Goal: Task Accomplishment & Management: Manage account settings

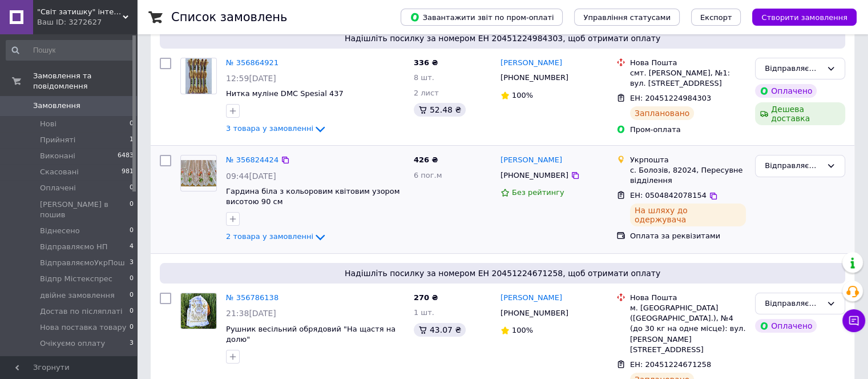
scroll to position [114, 0]
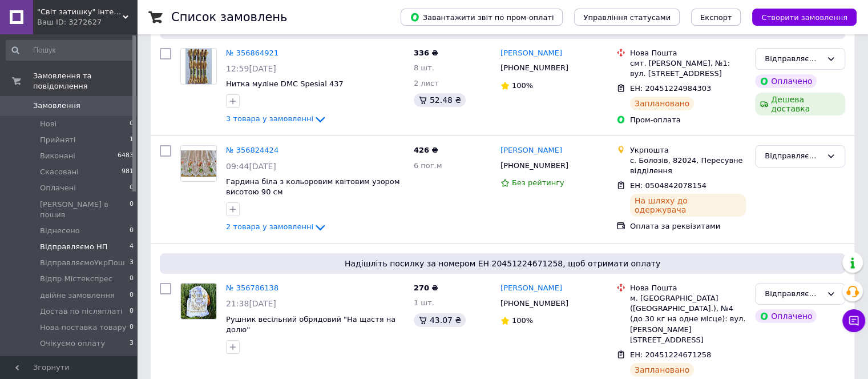
click at [91, 242] on span "Відправляємо НП" at bounding box center [74, 247] width 68 height 10
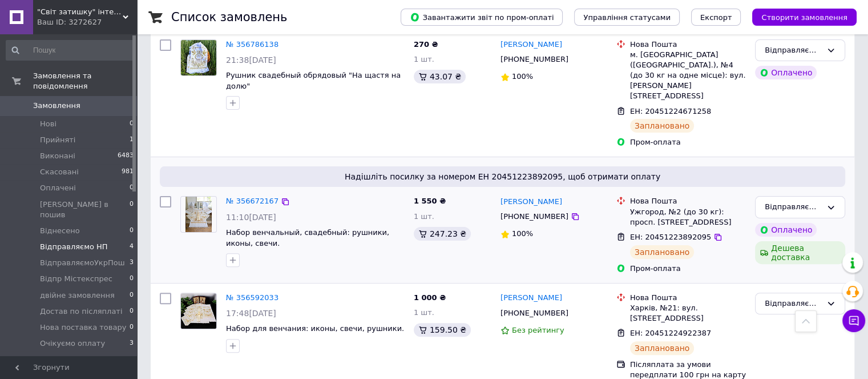
scroll to position [292, 0]
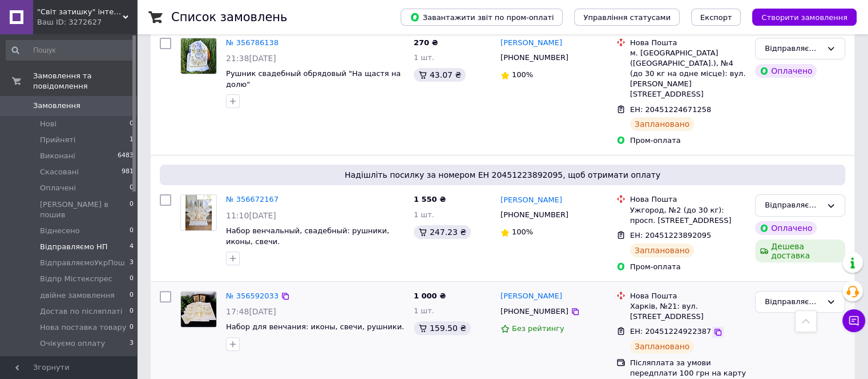
click at [714, 327] on icon at bounding box center [718, 331] width 9 height 9
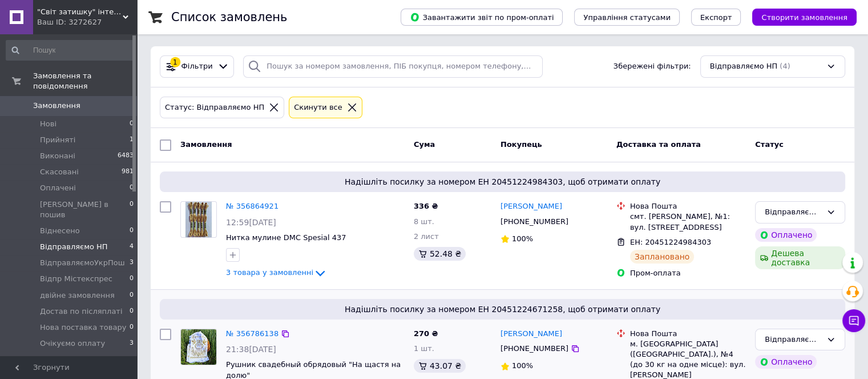
scroll to position [0, 0]
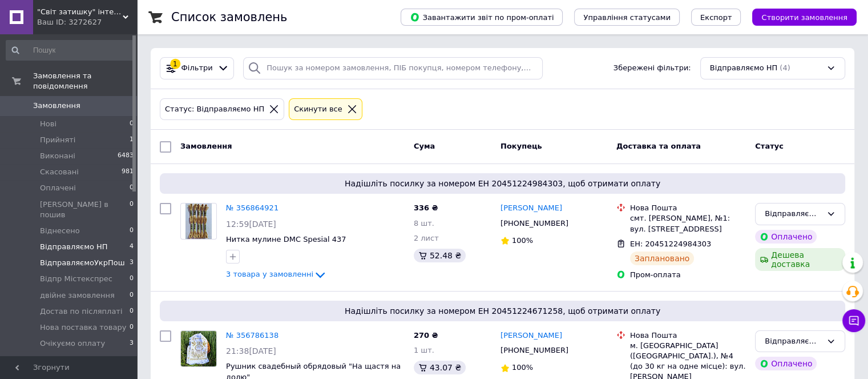
click at [111, 257] on span "ВідправляємоУкрПош" at bounding box center [82, 262] width 85 height 10
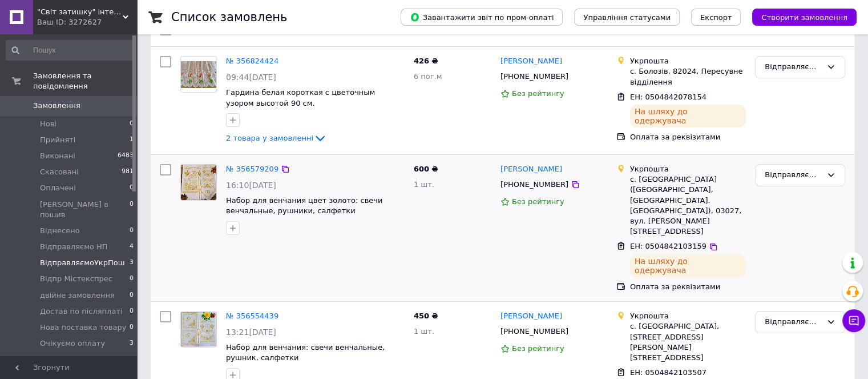
scroll to position [118, 0]
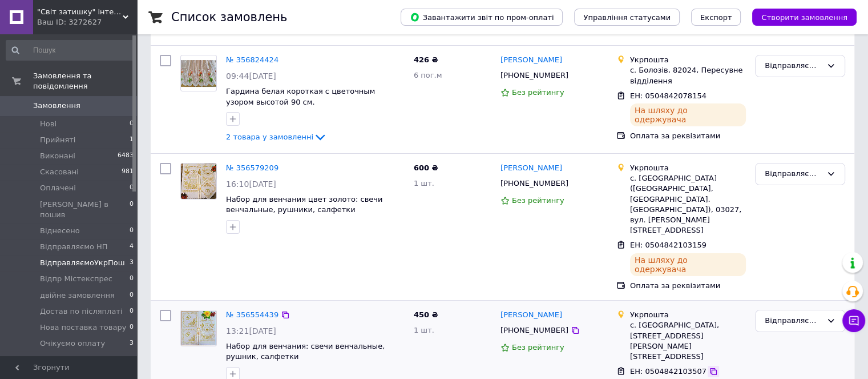
click at [709, 367] on icon at bounding box center [713, 371] width 9 height 9
click at [108, 239] on li "Відправляємо НП 4" at bounding box center [70, 247] width 140 height 16
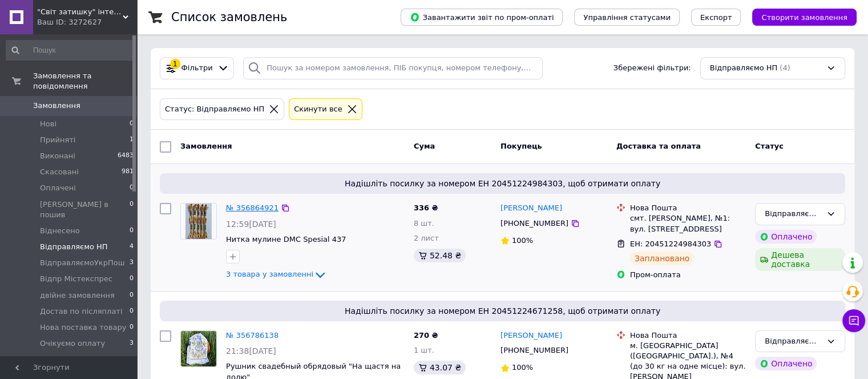
click at [259, 207] on link "№ 356864921" at bounding box center [252, 207] width 53 height 9
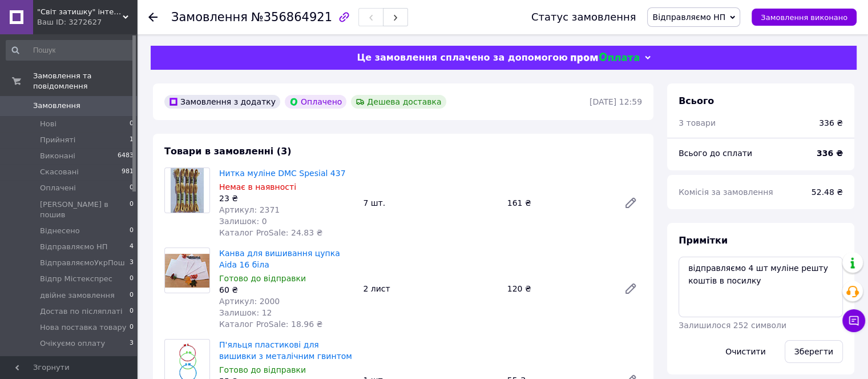
click at [149, 19] on icon at bounding box center [152, 17] width 9 height 9
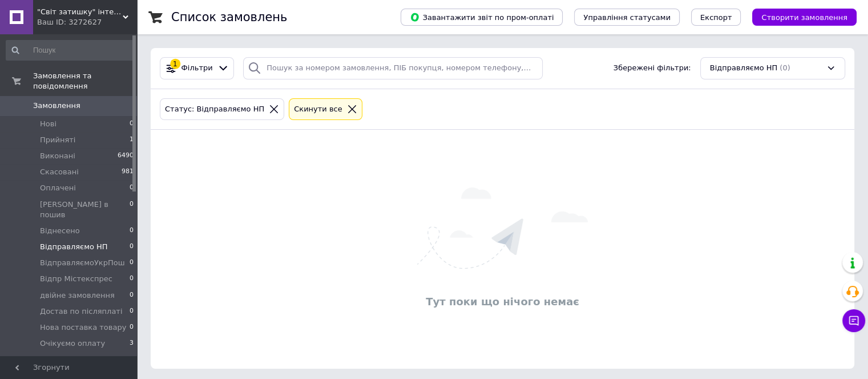
click at [66, 100] on span "Замовлення" at bounding box center [56, 105] width 47 height 10
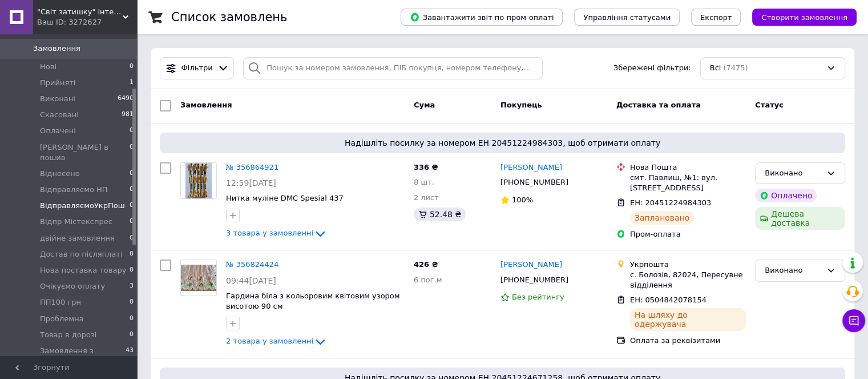
scroll to position [114, 0]
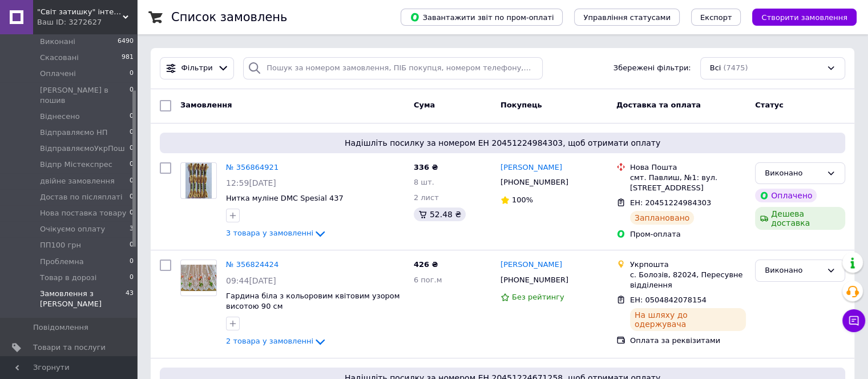
click at [103, 288] on span "Замовлення з [PERSON_NAME]" at bounding box center [83, 298] width 86 height 21
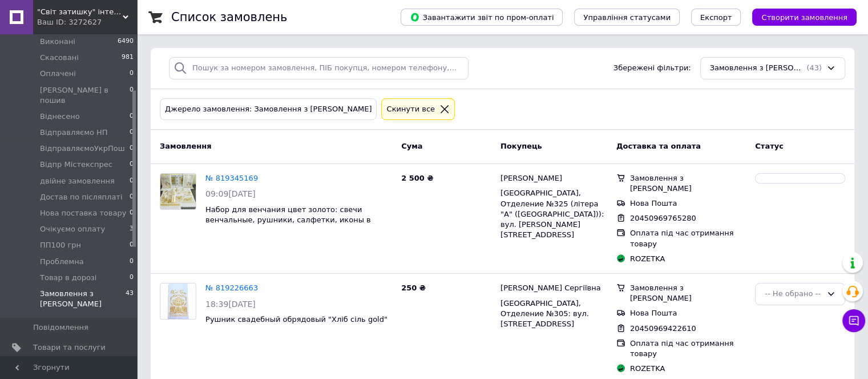
click at [59, 361] on span "[DEMOGRAPHIC_DATA]" at bounding box center [75, 366] width 84 height 10
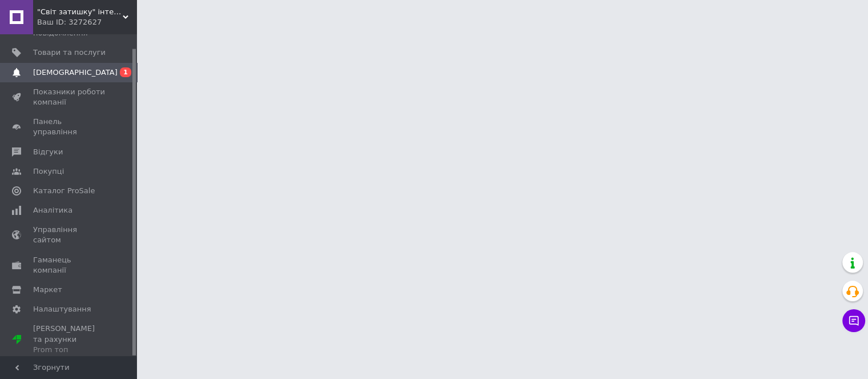
scroll to position [14, 0]
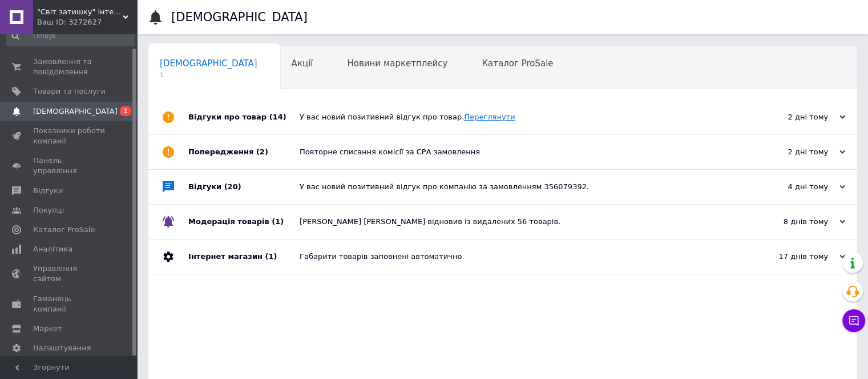
click at [472, 115] on link "Переглянути" at bounding box center [489, 116] width 51 height 9
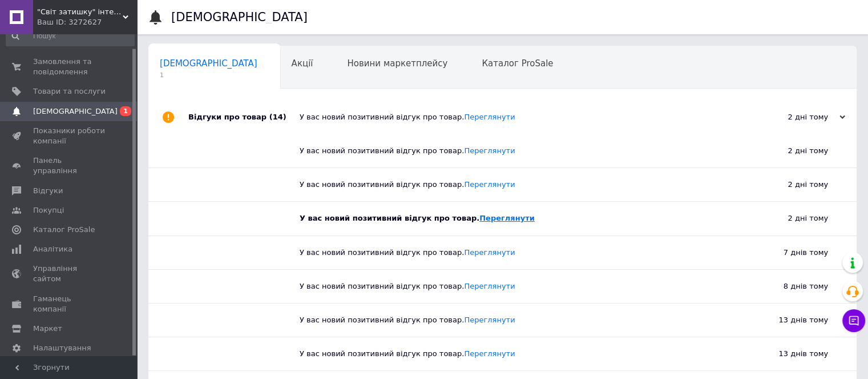
click at [482, 215] on link "Переглянути" at bounding box center [507, 218] width 55 height 9
click at [48, 68] on span "Замовлення та повідомлення" at bounding box center [69, 67] width 73 height 21
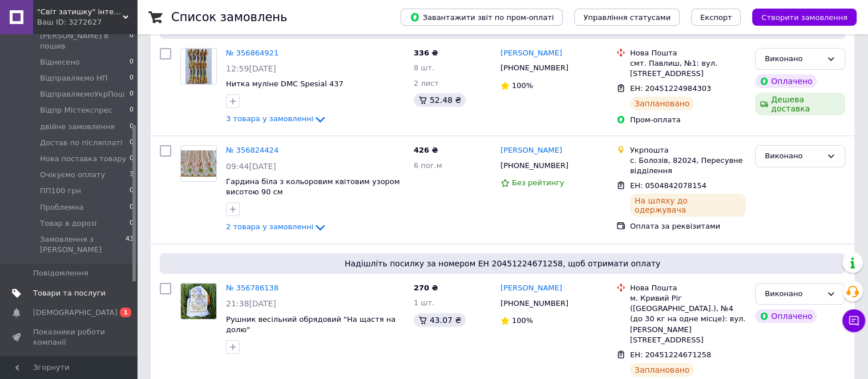
scroll to position [186, 0]
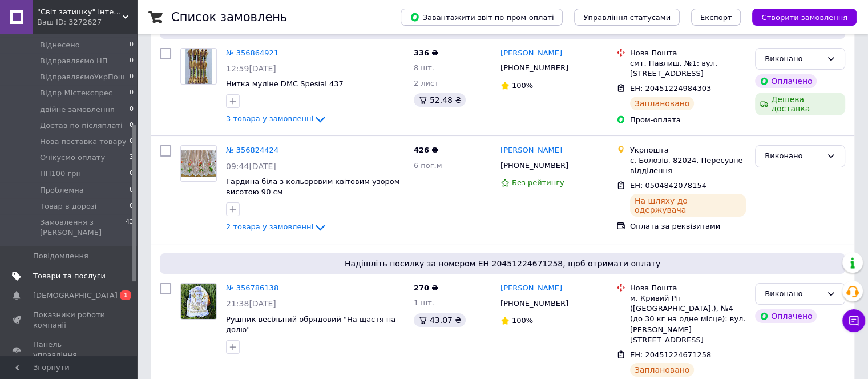
click at [80, 271] on span "Товари та послуги" at bounding box center [69, 276] width 73 height 10
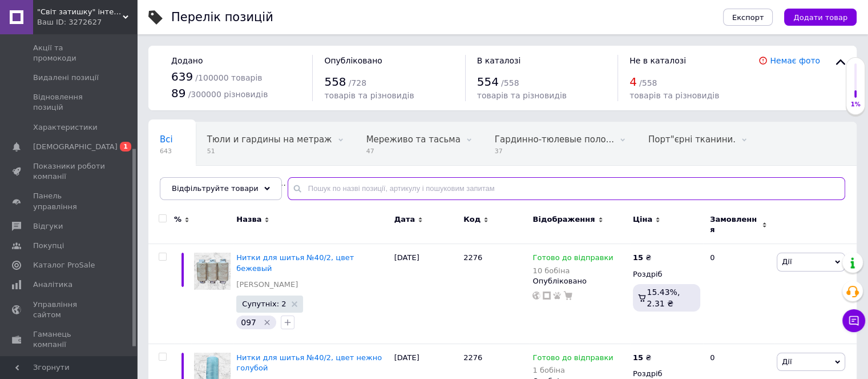
click at [296, 188] on input "text" at bounding box center [567, 188] width 558 height 23
type input "120"
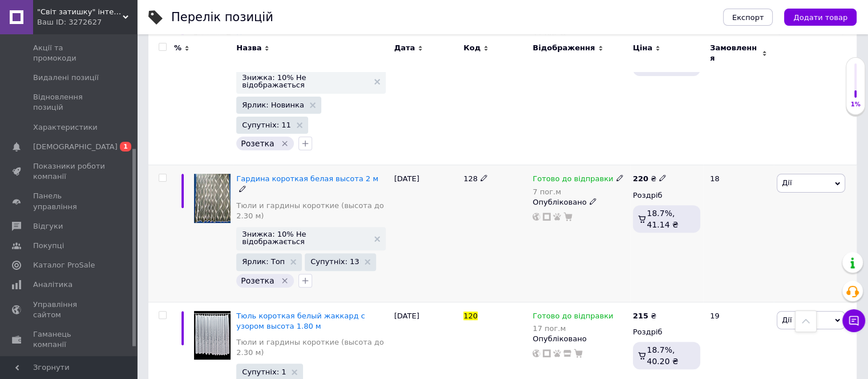
scroll to position [343, 0]
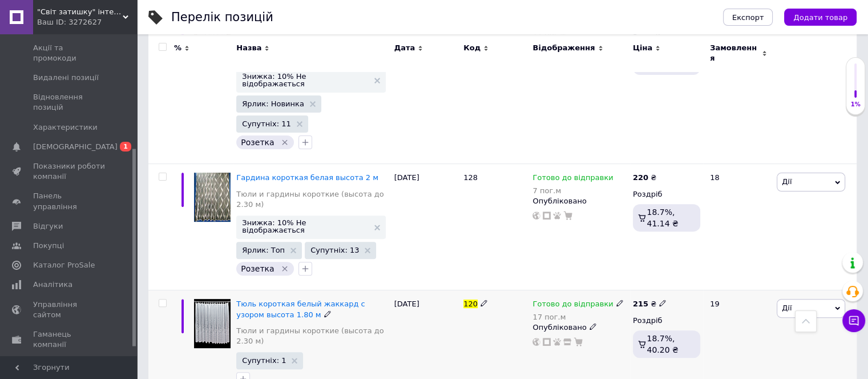
click at [539, 312] on div "17 пог.м" at bounding box center [578, 316] width 91 height 9
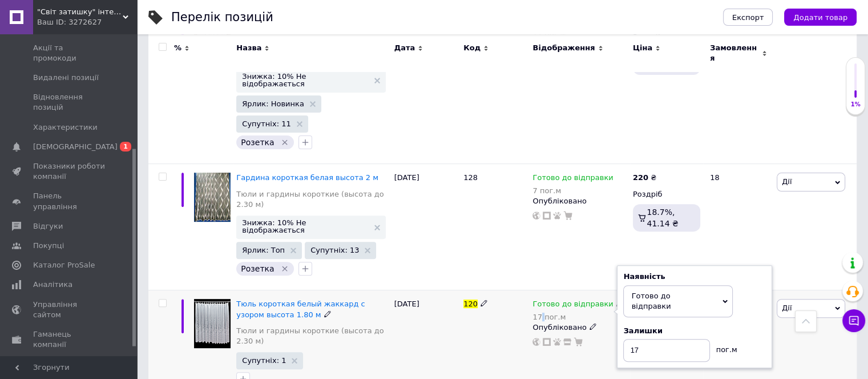
click at [539, 312] on div "17 пог.м" at bounding box center [578, 316] width 91 height 9
click at [650, 339] on input "17" at bounding box center [666, 350] width 87 height 23
type input "11"
click at [639, 312] on div "215 ₴ Роздріб 18.7%, 40.20 ₴" at bounding box center [666, 345] width 73 height 110
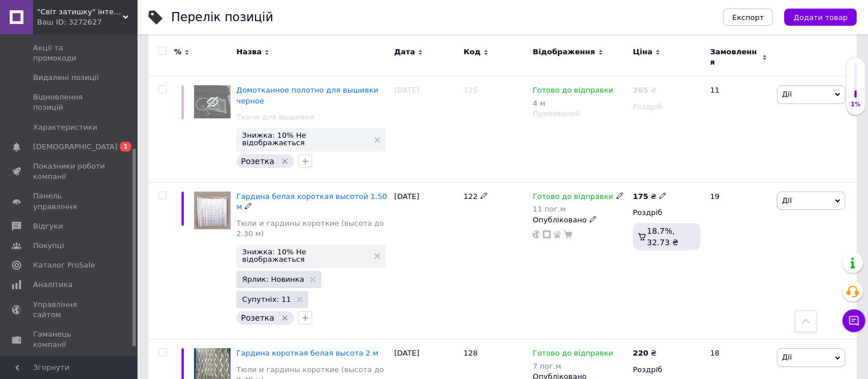
scroll to position [0, 0]
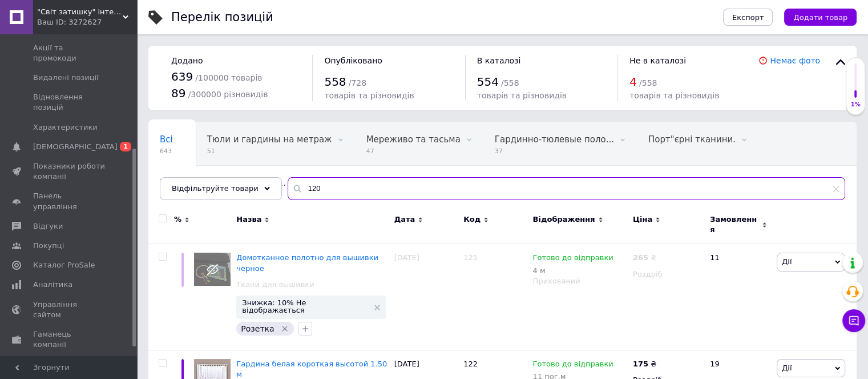
click at [334, 193] on input "120" at bounding box center [567, 188] width 558 height 23
type input "1"
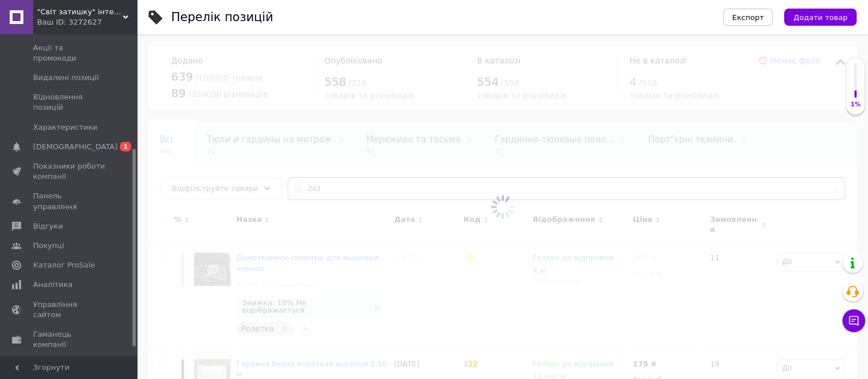
type input "243"
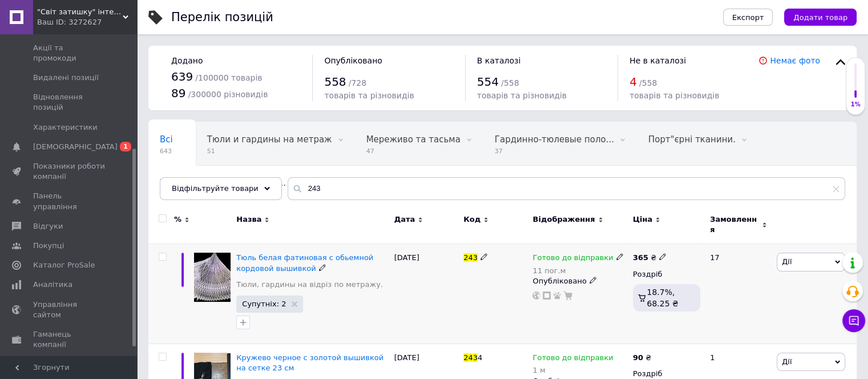
click at [542, 266] on div "11 пог.м" at bounding box center [578, 270] width 91 height 9
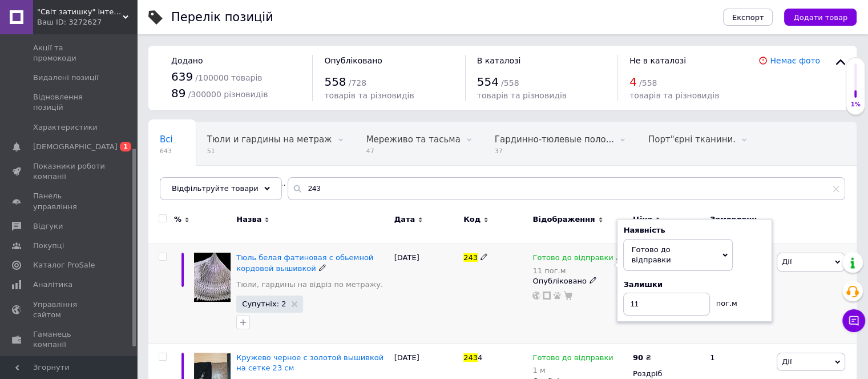
click at [538, 266] on div "11 пог.м" at bounding box center [578, 270] width 91 height 9
click at [662, 292] on input "11" at bounding box center [666, 303] width 87 height 23
type input "1"
type input "5"
click at [614, 312] on div "Готово до відправки 11 пог.м Наявність [PERSON_NAME] до відправки В наявності Н…" at bounding box center [580, 294] width 100 height 100
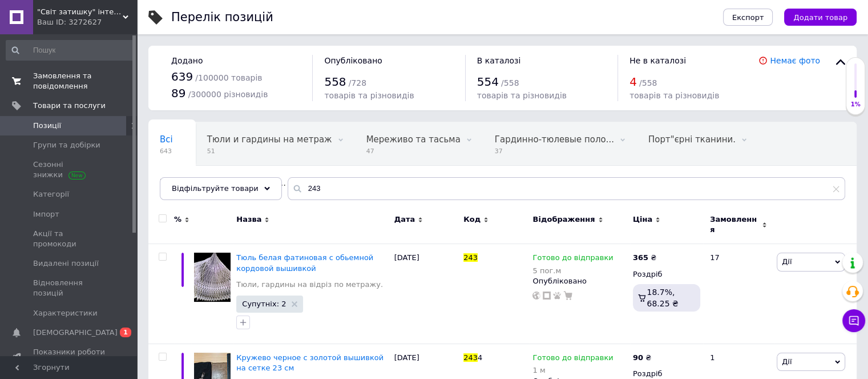
click at [84, 87] on span "Замовлення та повідомлення" at bounding box center [69, 81] width 73 height 21
